Goal: Find specific page/section: Find specific page/section

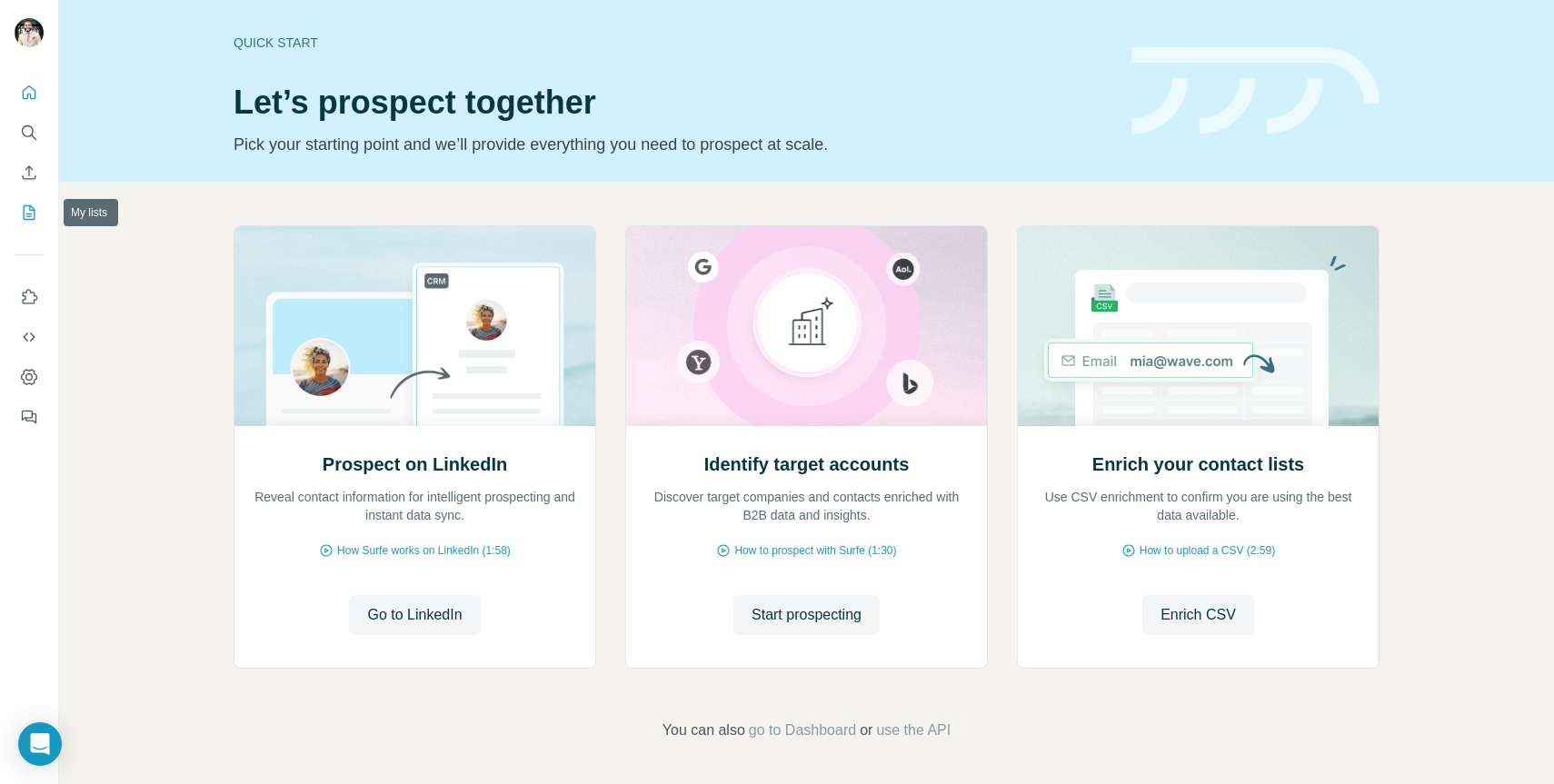
click at [22, 208] on icon "My lists" at bounding box center [28, 213] width 19 height 19
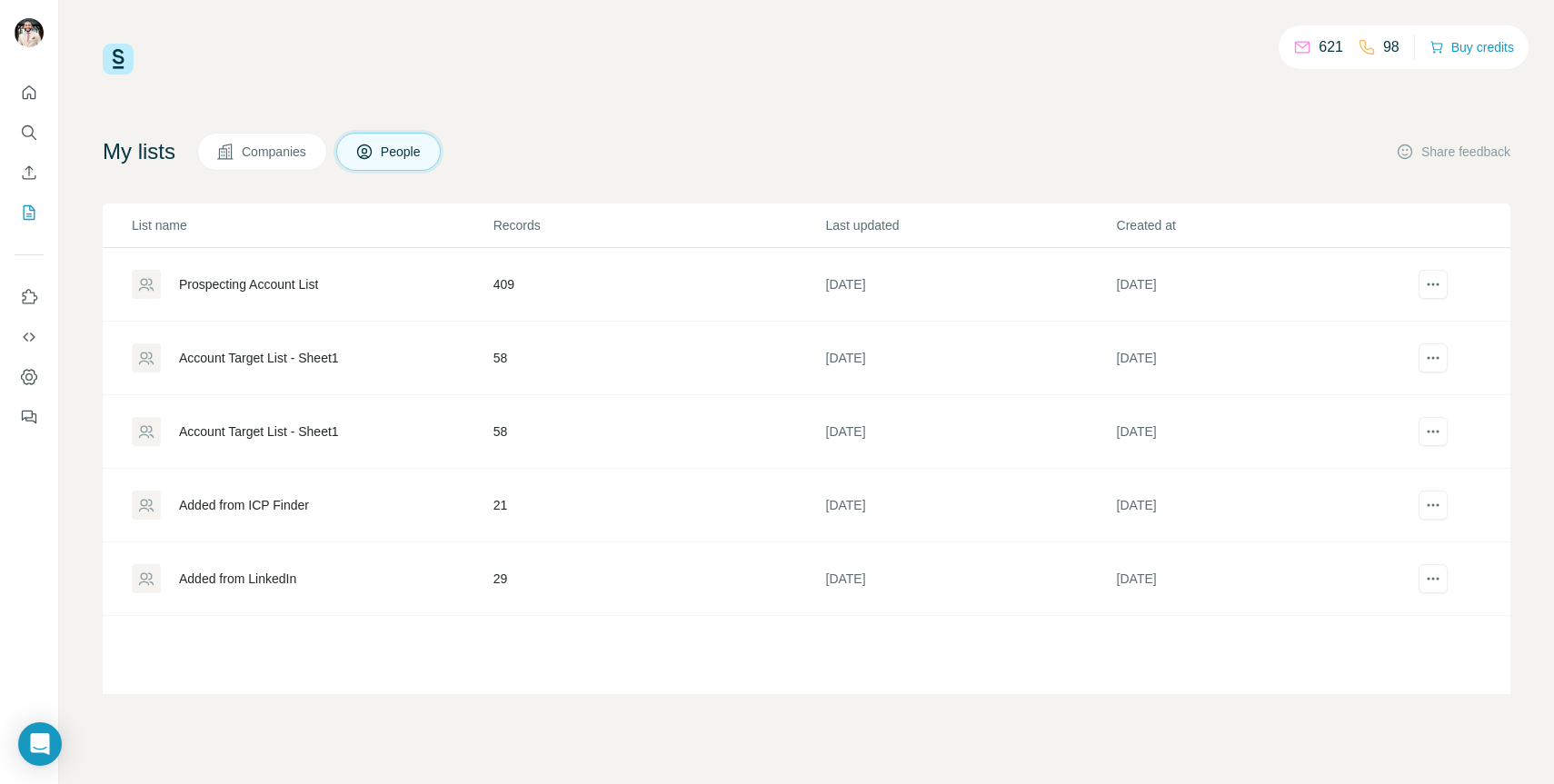
click at [286, 289] on div "Prospecting Account List" at bounding box center [249, 284] width 139 height 19
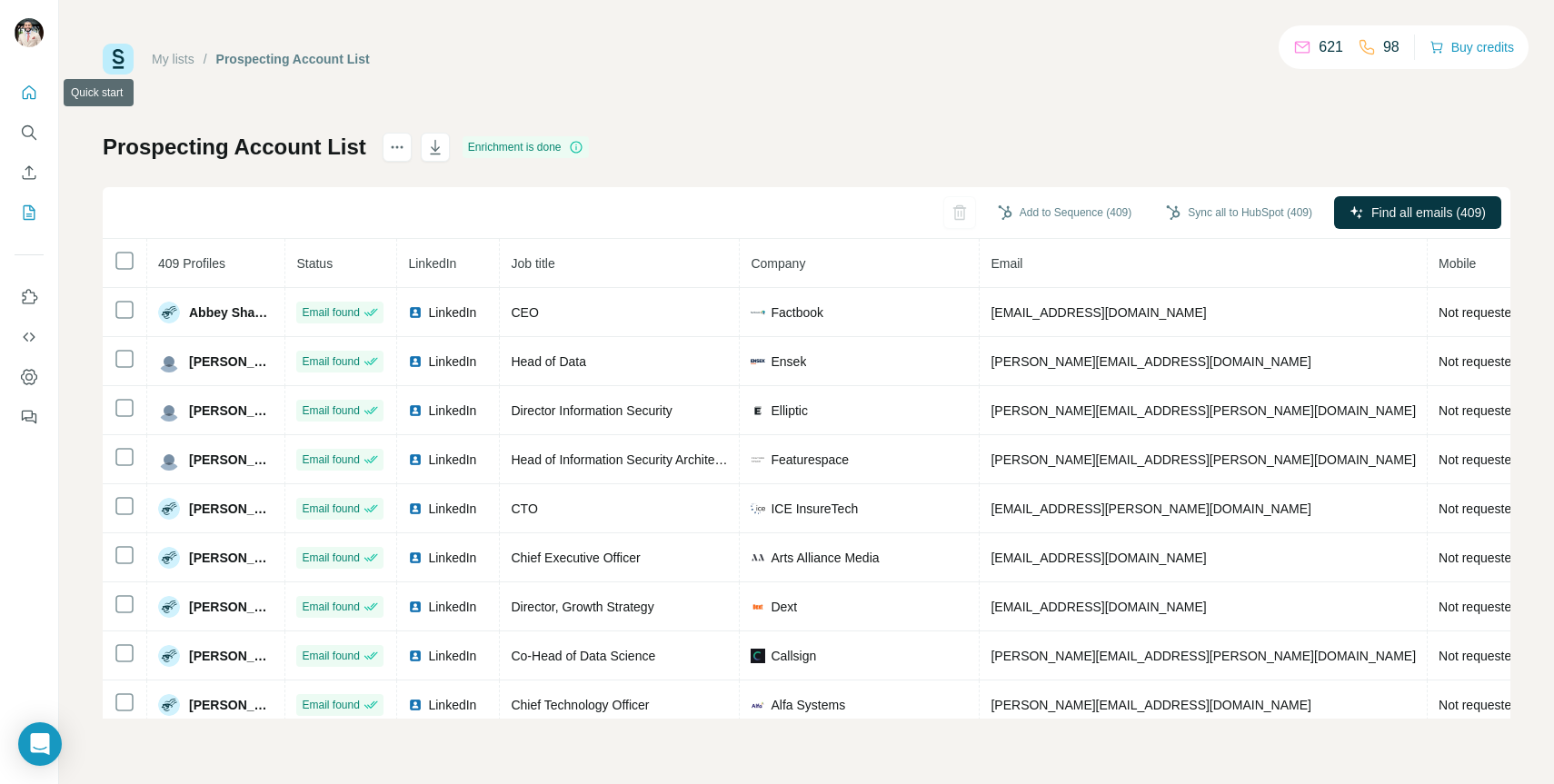
click at [31, 83] on button "Quick start" at bounding box center [29, 93] width 29 height 33
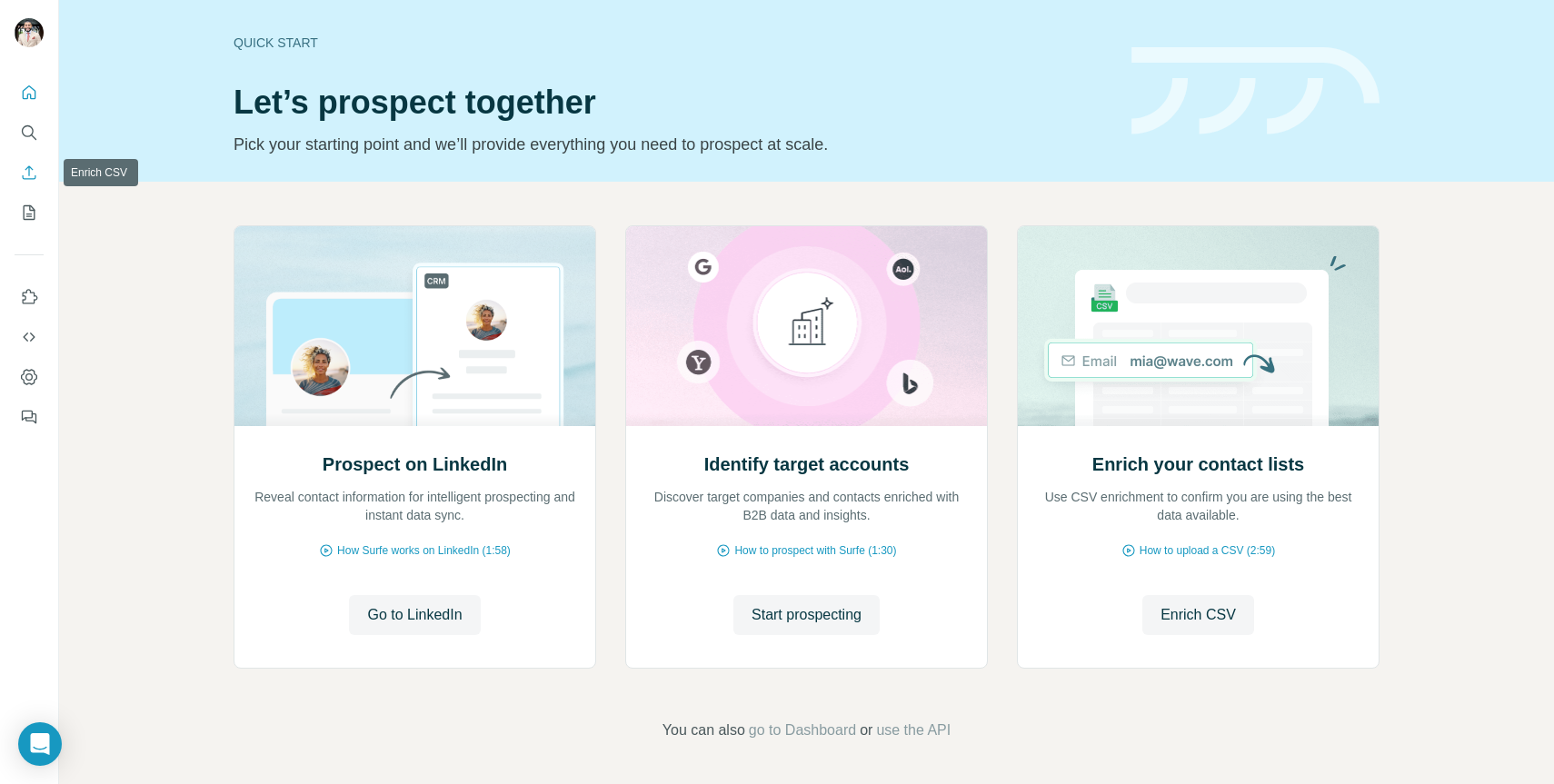
click at [25, 166] on icon "Enrich CSV" at bounding box center [28, 173] width 19 height 19
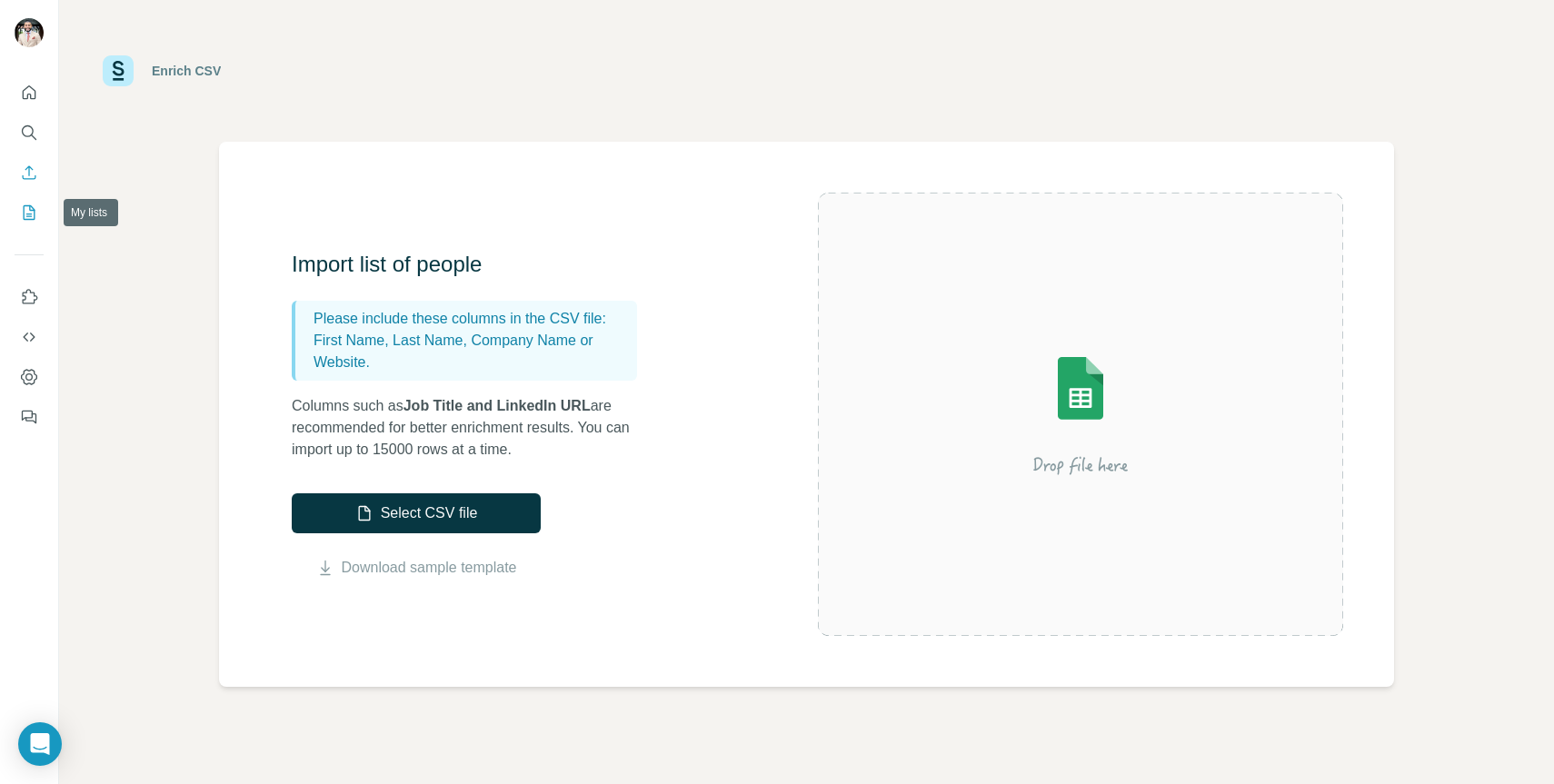
click at [28, 212] on icon "My lists" at bounding box center [28, 213] width 19 height 19
